Goal: Check status

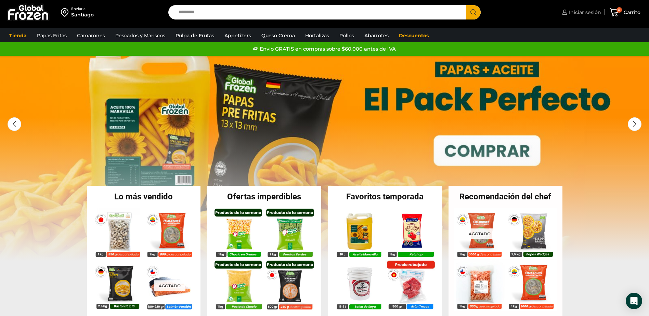
click at [576, 7] on link "Iniciar sesión" at bounding box center [580, 12] width 41 height 14
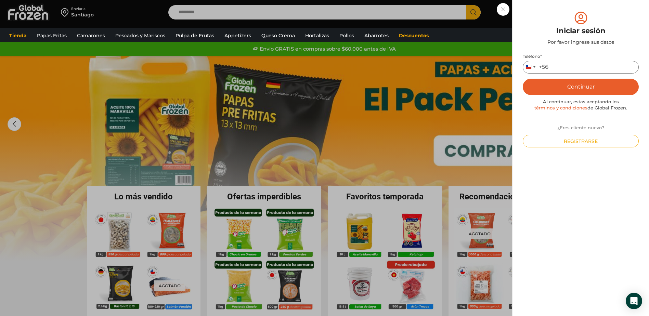
click at [561, 70] on input "Teléfono *" at bounding box center [581, 67] width 116 height 13
click at [554, 68] on input "Teléfono *" at bounding box center [581, 67] width 116 height 13
type input "*********"
click at [556, 82] on button "Continuar" at bounding box center [581, 87] width 116 height 16
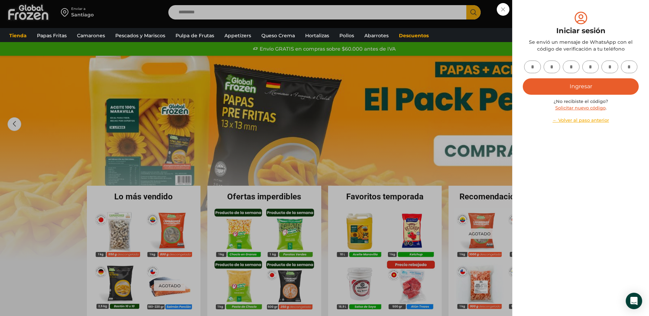
click at [532, 66] on input "text" at bounding box center [532, 67] width 17 height 13
type input "*"
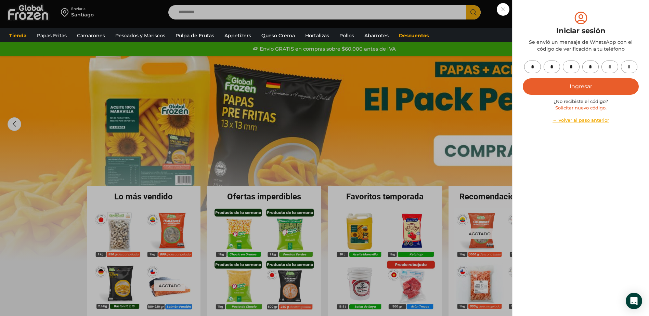
type input "*"
click at [594, 83] on button "Ingresar" at bounding box center [581, 86] width 116 height 16
click at [582, 82] on button "Ingresar" at bounding box center [581, 86] width 116 height 16
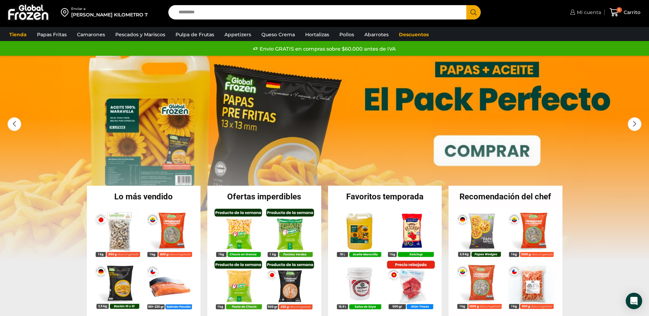
click at [585, 11] on span "Mi cuenta" at bounding box center [588, 12] width 26 height 7
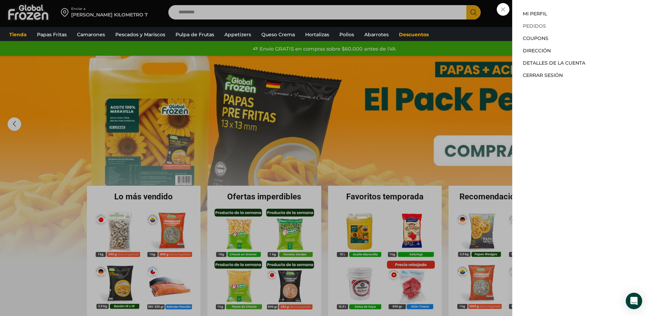
click at [542, 26] on link "Pedidos" at bounding box center [534, 26] width 23 height 6
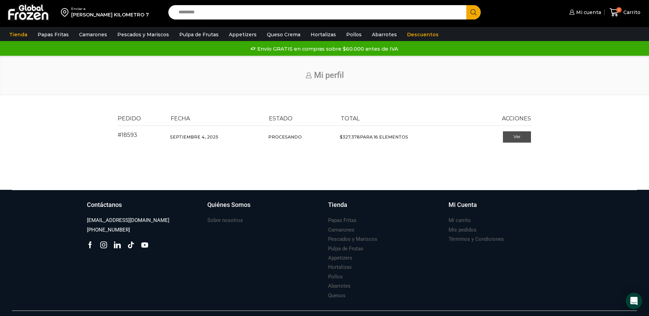
click at [514, 138] on link "Ver" at bounding box center [517, 137] width 28 height 12
